Goal: Information Seeking & Learning: Learn about a topic

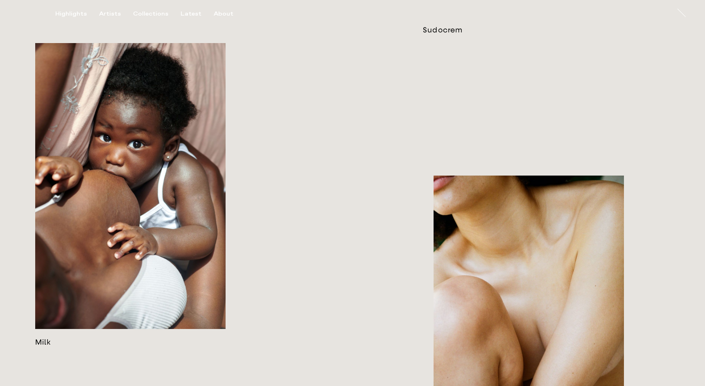
scroll to position [1149, 0]
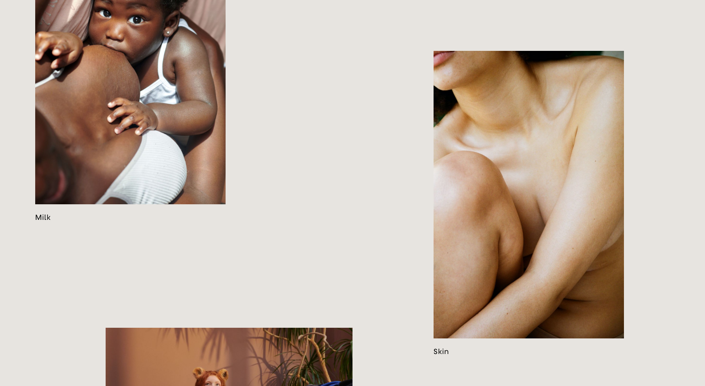
click at [544, 176] on link at bounding box center [529, 203] width 190 height 305
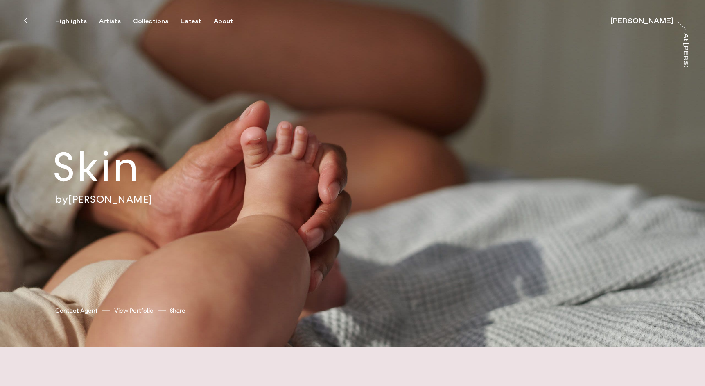
click at [27, 18] on icon at bounding box center [26, 20] width 4 height 7
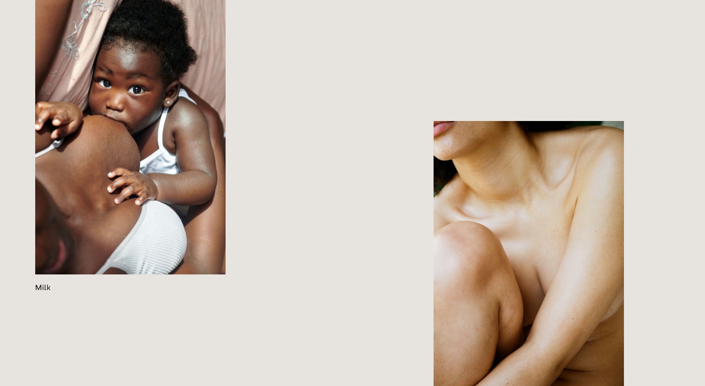
scroll to position [1176, 0]
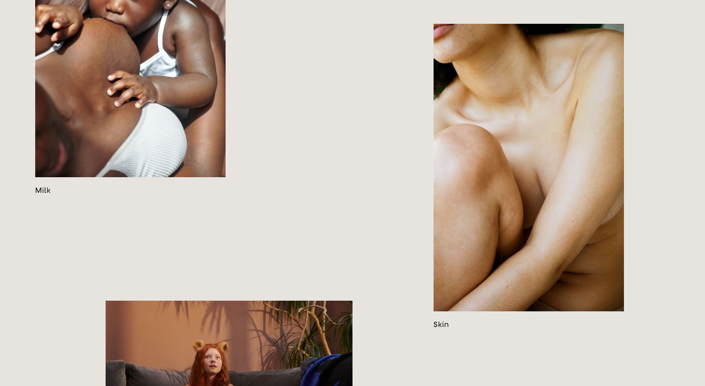
click at [142, 195] on link at bounding box center [130, 42] width 190 height 303
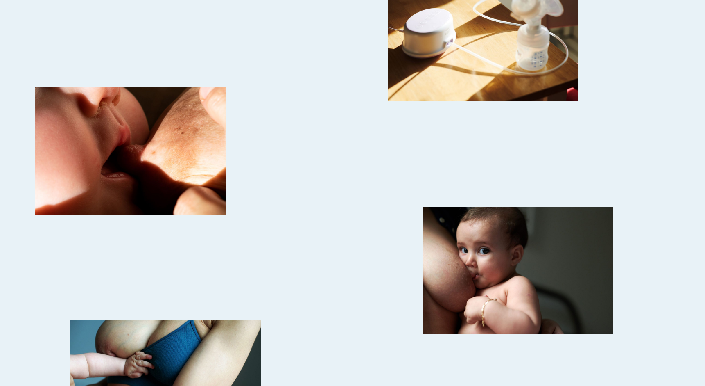
scroll to position [1662, 0]
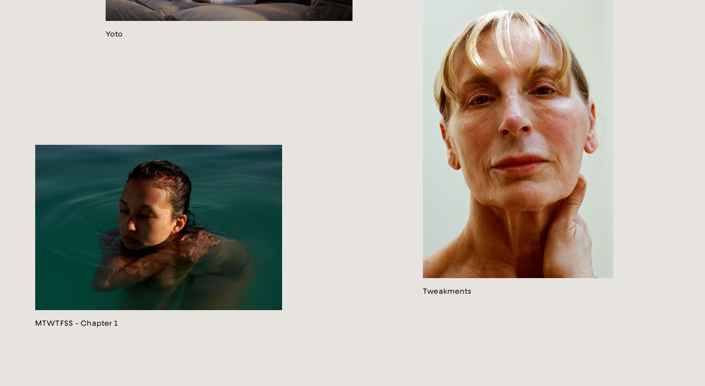
scroll to position [1623, 0]
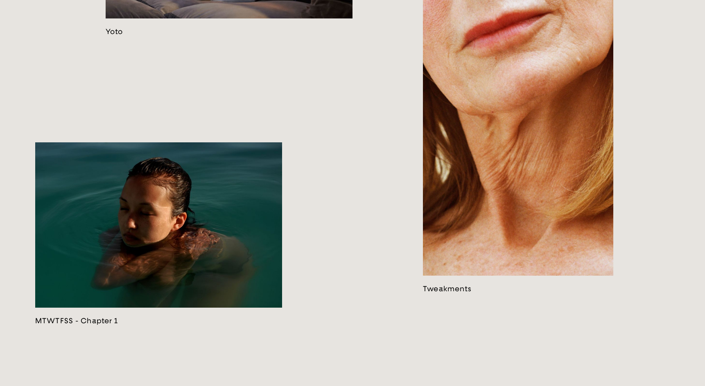
click at [527, 161] on link at bounding box center [518, 140] width 190 height 305
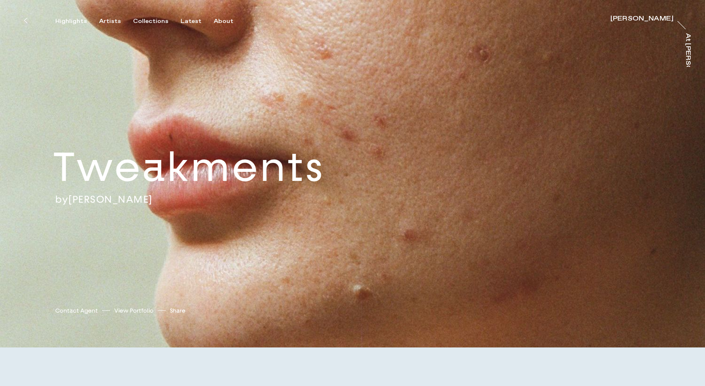
click at [27, 20] on icon at bounding box center [26, 20] width 4 height 7
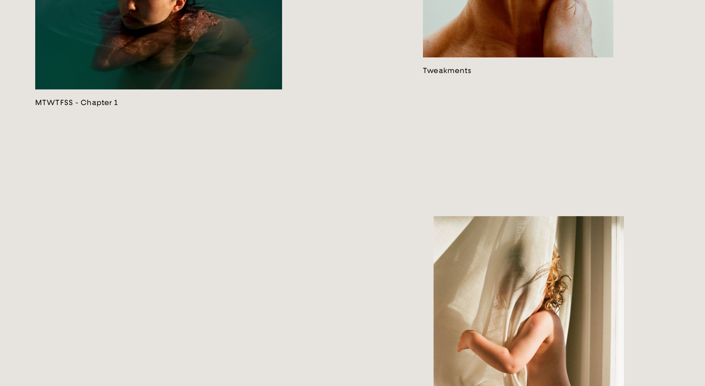
scroll to position [1842, 0]
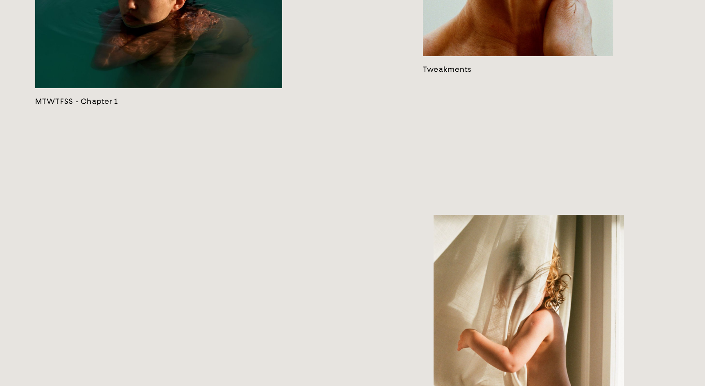
click at [159, 106] on link at bounding box center [158, 14] width 247 height 183
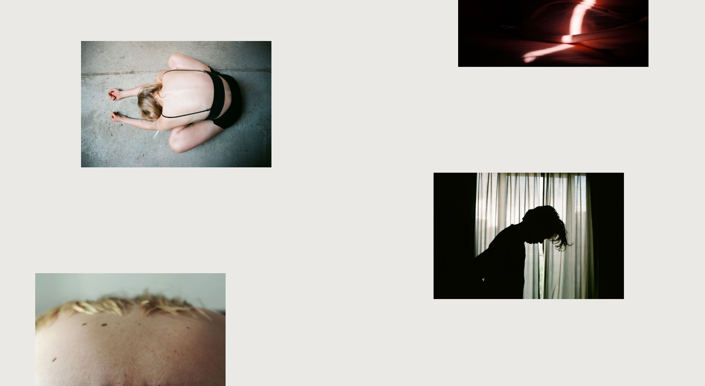
scroll to position [1206, 0]
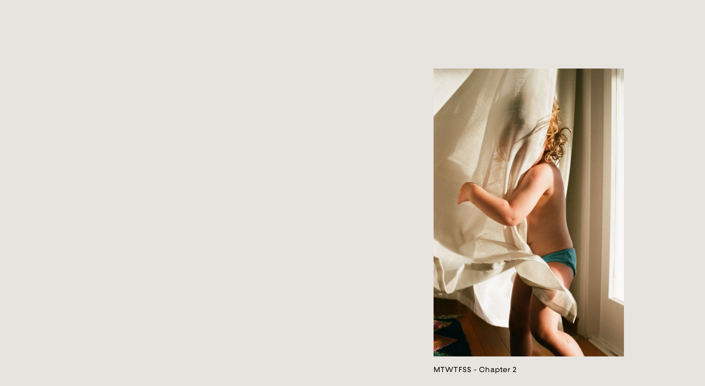
scroll to position [1988, 0]
click at [476, 229] on link at bounding box center [529, 221] width 190 height 305
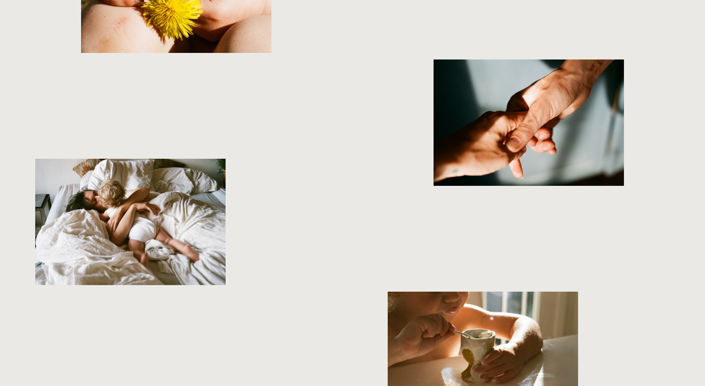
scroll to position [2649, 0]
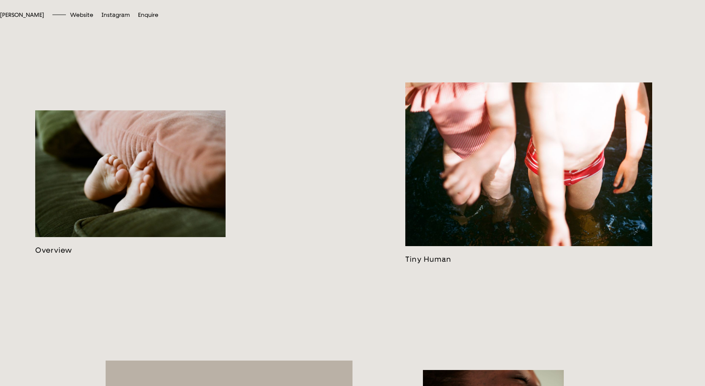
scroll to position [455, 0]
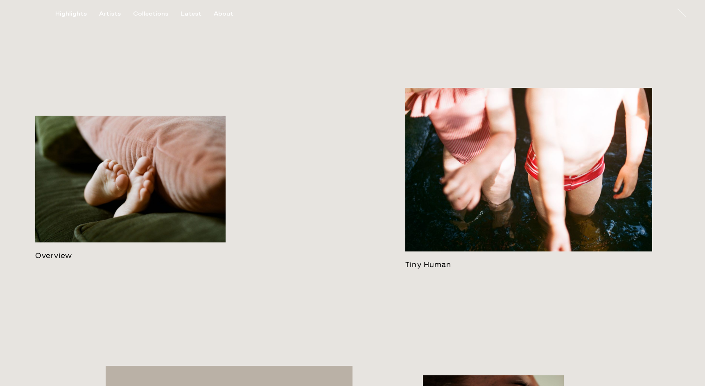
click at [465, 120] on link at bounding box center [529, 178] width 247 height 181
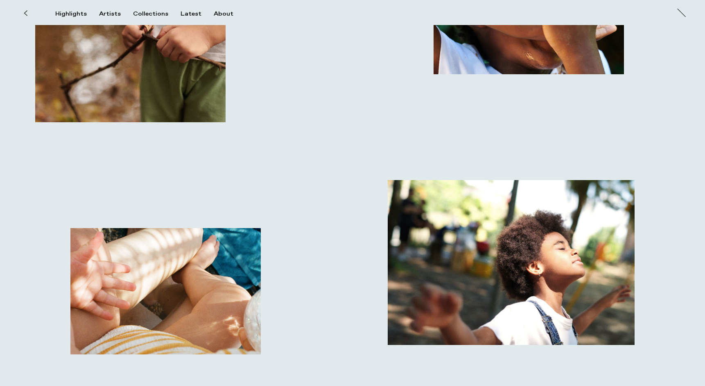
scroll to position [5075, 0]
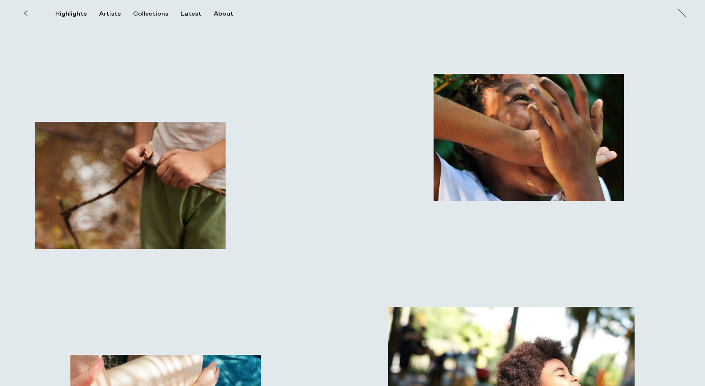
click at [26, 11] on icon at bounding box center [26, 13] width 4 height 7
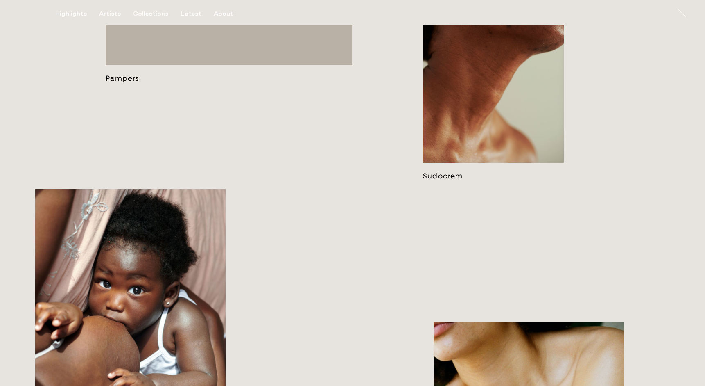
scroll to position [862, 0]
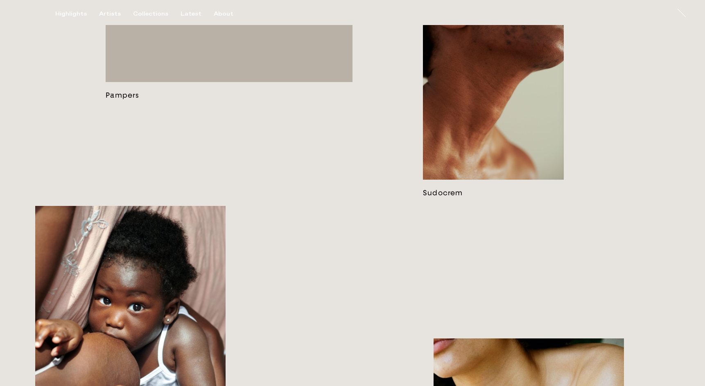
click at [466, 156] on link at bounding box center [493, 82] width 141 height 229
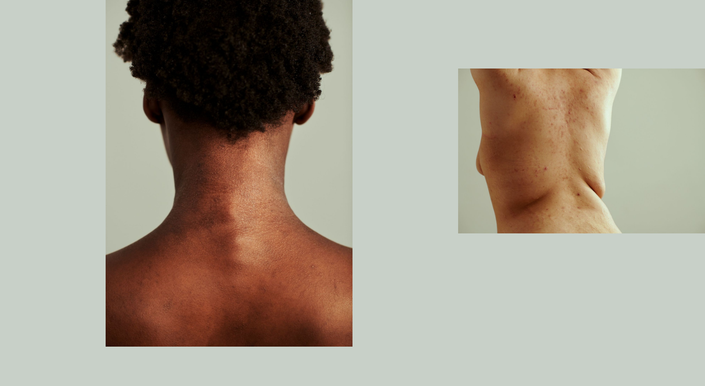
scroll to position [1718, 0]
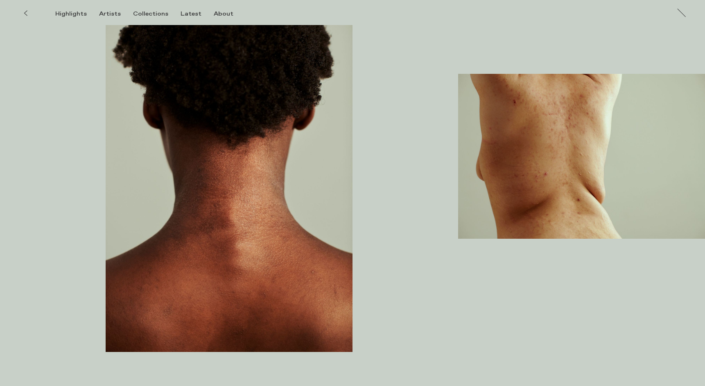
click at [26, 14] on icon at bounding box center [26, 13] width 4 height 7
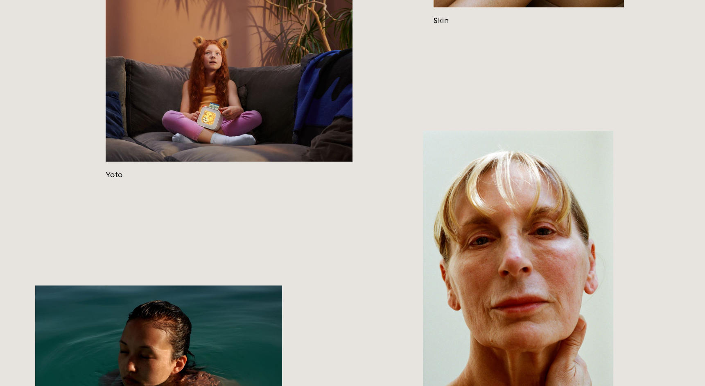
scroll to position [1226, 0]
